Goal: Task Accomplishment & Management: Complete application form

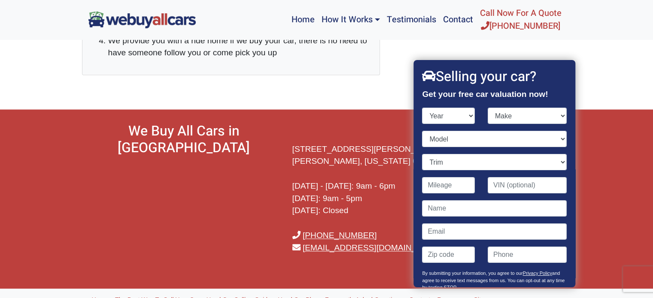
select select "2005"
click at [422, 108] on select "Year [DATE] 2024 2023 2022 2021 2020 2019 2018 2017 2016 2015 2014 2013 2012 20…" at bounding box center [448, 116] width 53 height 16
click at [527, 118] on select "Make" at bounding box center [527, 116] width 79 height 16
select select "Honda"
click at [488, 108] on select "Make Acura Aston [PERSON_NAME] Audi Bentley BMW Buick Cadillac Chevrolet Chrysl…" at bounding box center [527, 116] width 79 height 16
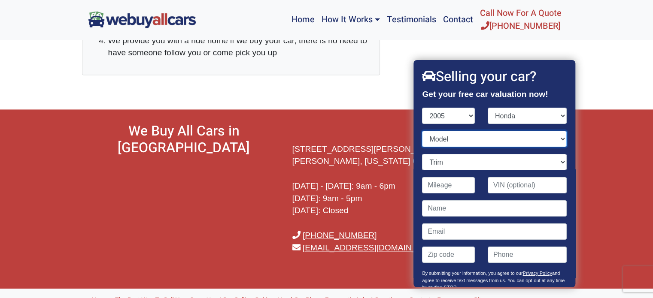
click at [469, 137] on select "Model" at bounding box center [494, 139] width 144 height 16
select select "Odyssey"
click at [422, 131] on select "Model Accord Civic CR-V Element Insight Odyssey Pilot S2000" at bounding box center [494, 139] width 144 height 16
click at [470, 167] on select "Trim EX 4dr Minivan (3.5L 6cyl) EX-L 4dr Minivan (3.5L 6cyl) EX-L 4dr Minivan w…" at bounding box center [494, 162] width 144 height 16
select select "LX 4dr Minivan (3.5L 6cyl)"
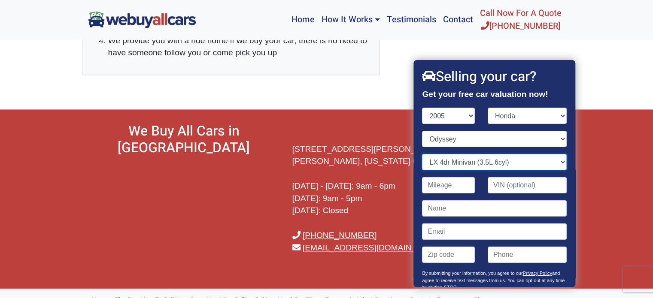
click at [422, 154] on select "Trim EX 4dr Minivan (3.5L 6cyl) EX-L 4dr Minivan (3.5L 6cyl) EX-L 4dr Minivan w…" at bounding box center [494, 162] width 144 height 16
click at [456, 184] on input "Contact form" at bounding box center [448, 185] width 53 height 16
type input "109,000"
click at [499, 185] on input "Contact form" at bounding box center [527, 185] width 79 height 16
drag, startPoint x: 290, startPoint y: 140, endPoint x: 398, endPoint y: 152, distance: 108.4
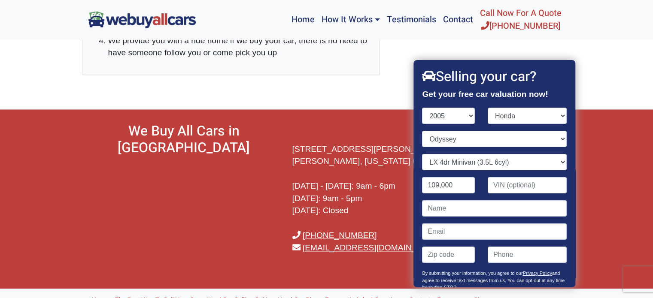
click at [398, 152] on div "[STREET_ADDRESS][PERSON_NAME][PERSON_NAME][US_STATE] [DATE] - [DATE]: 9am - 6pm…" at bounding box center [388, 192] width 204 height 138
copy p "[STREET_ADDRESS][PERSON_NAME][PERSON_NAME][US_STATE]"
